Goal: Information Seeking & Learning: Learn about a topic

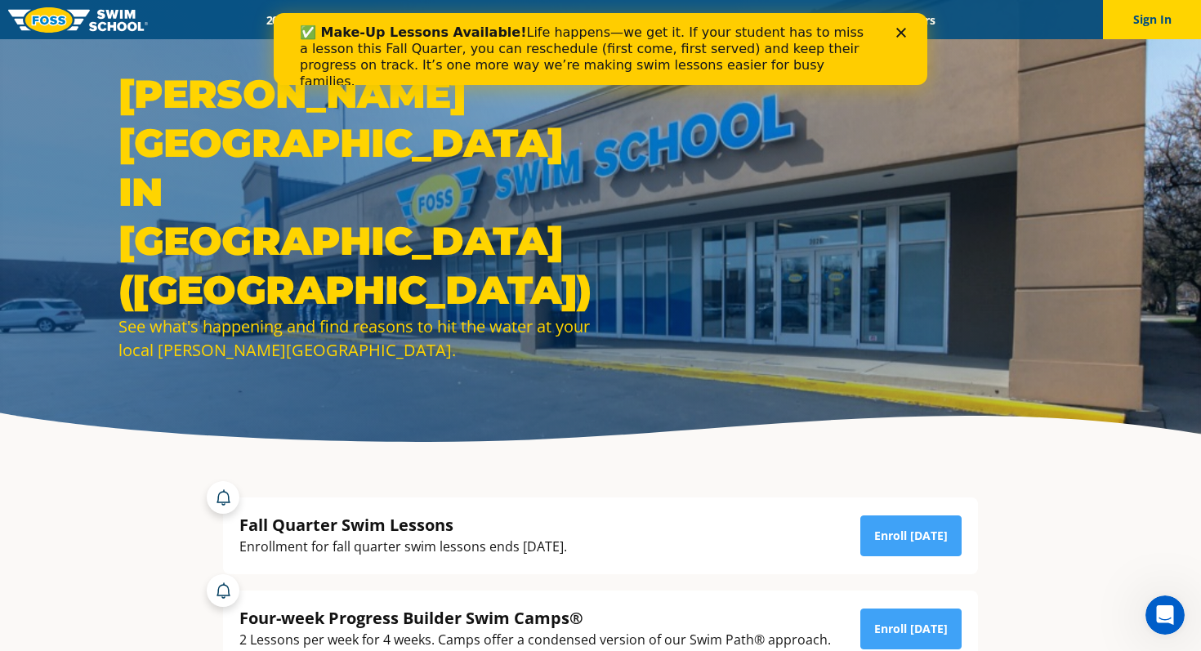
click at [642, 33] on div "✅ Make-Up Lessons Available! Life happens—we get it. If your student has to mis…" at bounding box center [587, 57] width 575 height 65
click at [909, 16] on div "✅ Make-Up Lessons Available! Life happens—we get it. If your student has to mis…" at bounding box center [601, 49] width 654 height 72
click at [899, 24] on div "✅ Make-Up Lessons Available! Life happens—we get it. If your student has to mis…" at bounding box center [600, 57] width 601 height 75
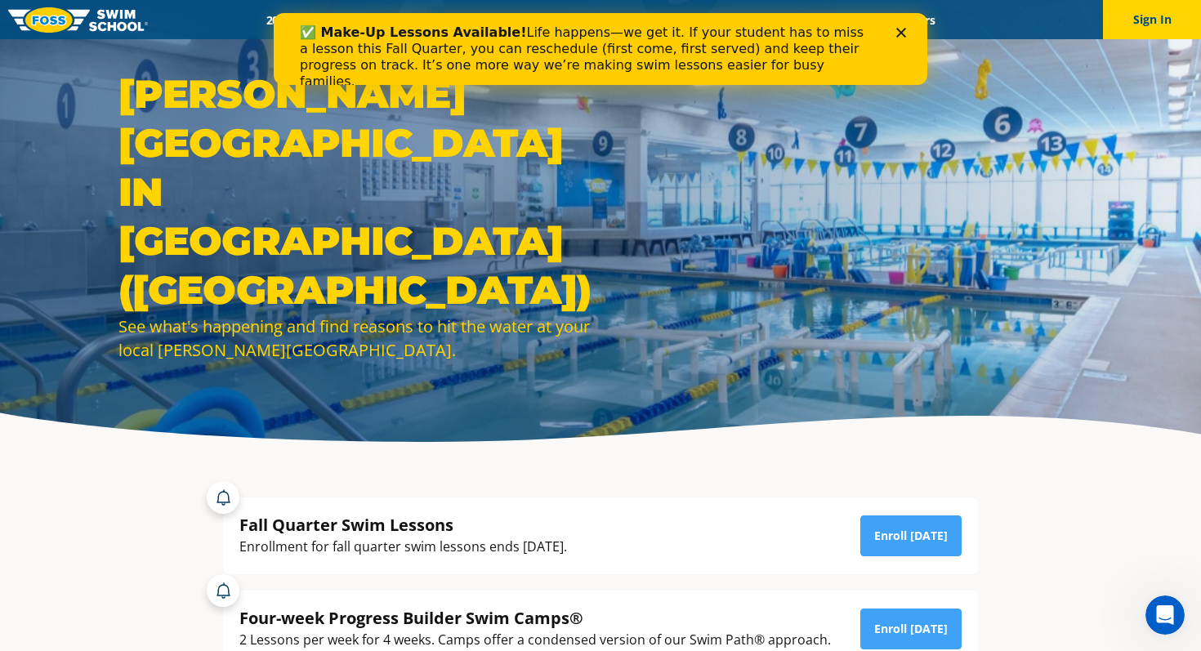
click at [891, 30] on div "✅ Make-Up Lessons Available! Life happens—we get it. If your student has to mis…" at bounding box center [600, 57] width 601 height 75
click at [911, 25] on div "✅ Make-Up Lessons Available! Life happens—we get it. If your student has to mis…" at bounding box center [601, 57] width 654 height 75
click at [904, 28] on icon "Close" at bounding box center [901, 33] width 10 height 10
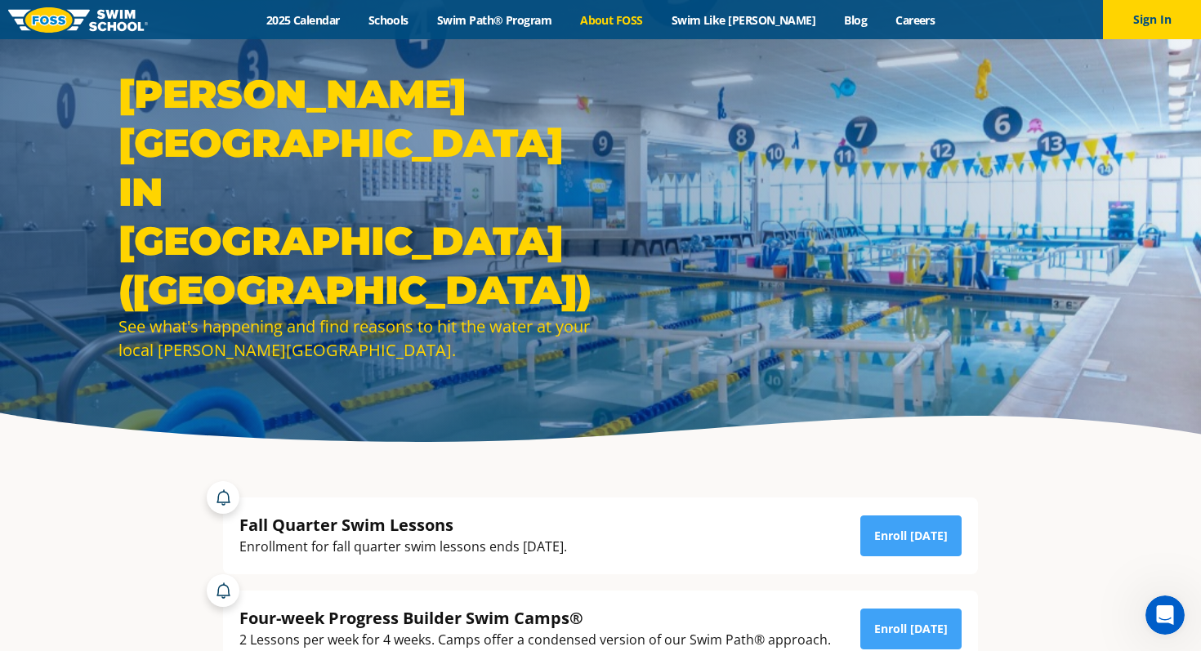
click at [658, 25] on link "About FOSS" at bounding box center [612, 20] width 92 height 16
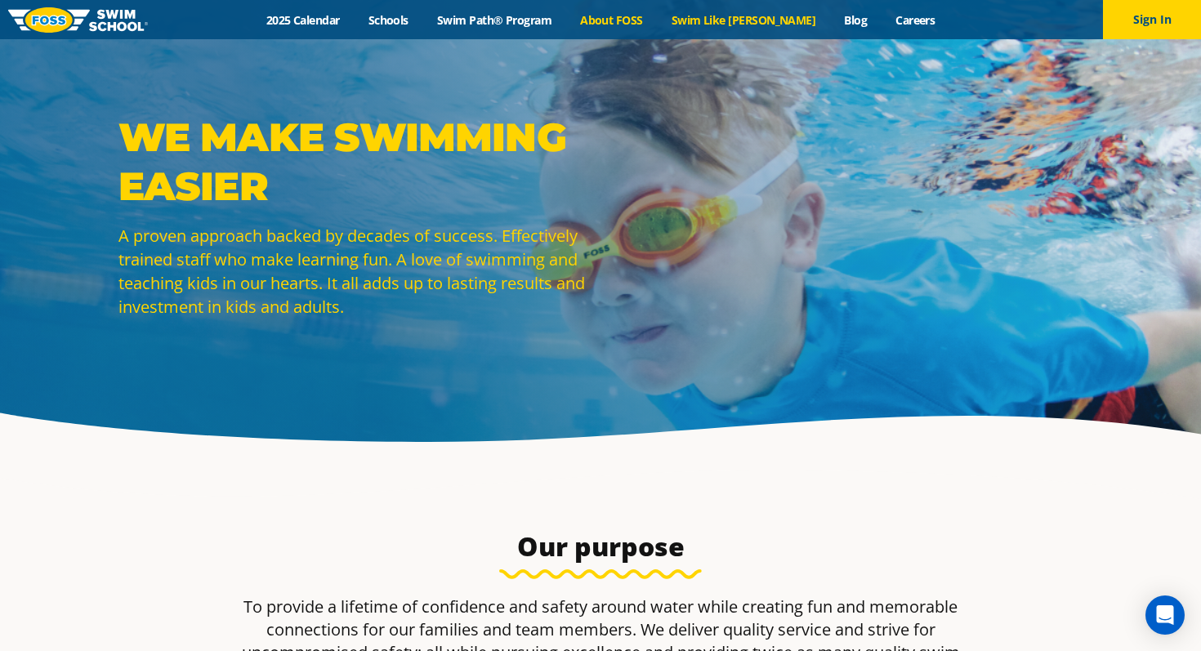
click at [743, 16] on link "Swim Like [PERSON_NAME]" at bounding box center [743, 20] width 173 height 16
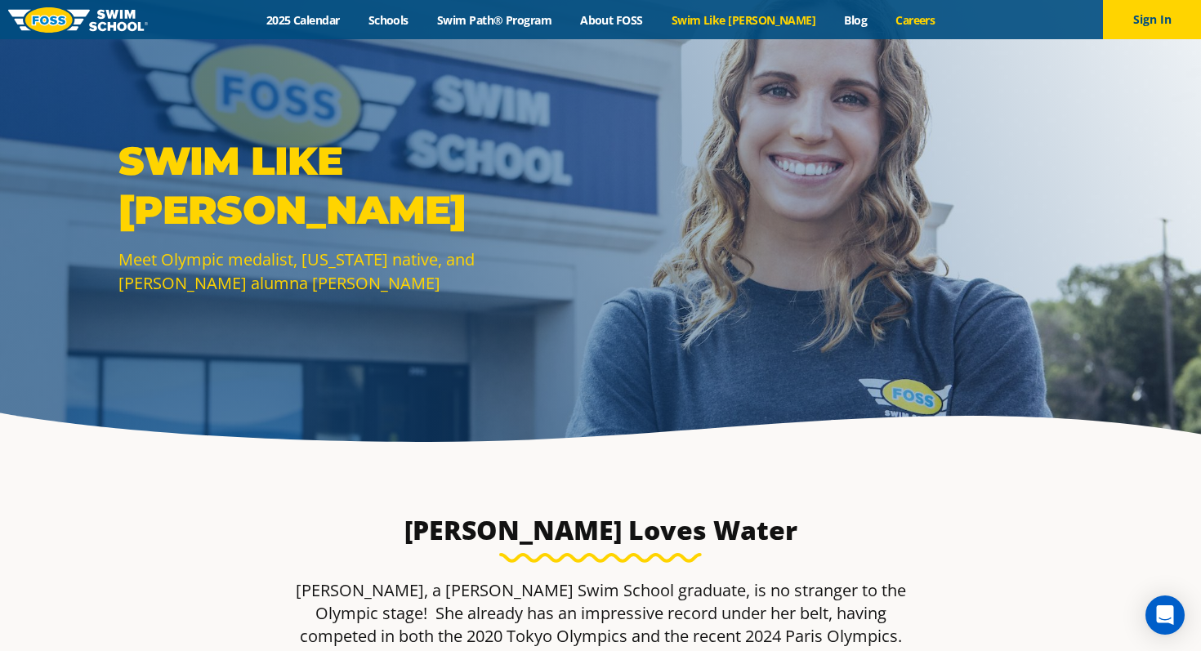
click at [882, 13] on link "Careers" at bounding box center [916, 20] width 68 height 16
